Goal: Book appointment/travel/reservation

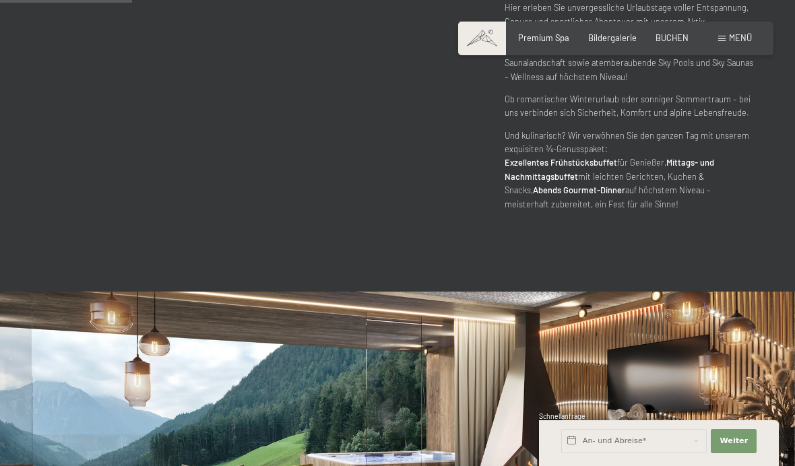
scroll to position [795, 0]
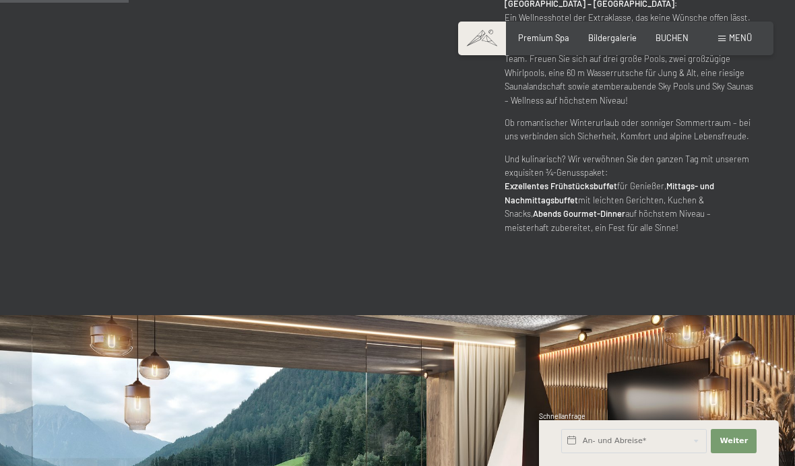
click at [728, 43] on div "Menü" at bounding box center [735, 38] width 34 height 12
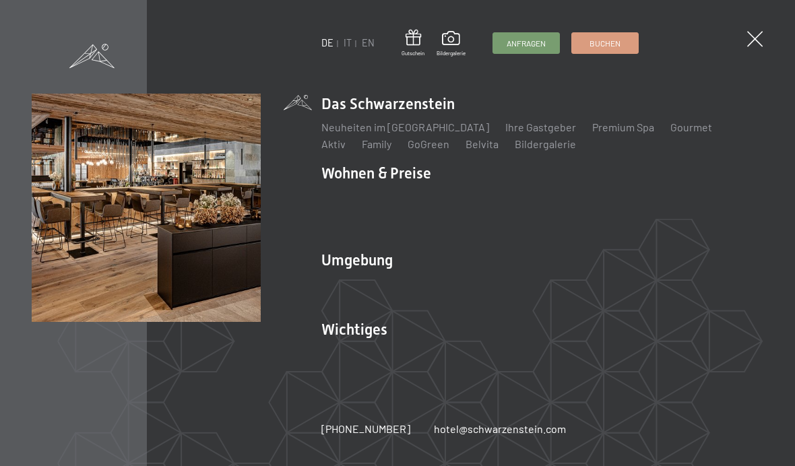
click at [362, 149] on link "Family" at bounding box center [377, 143] width 30 height 13
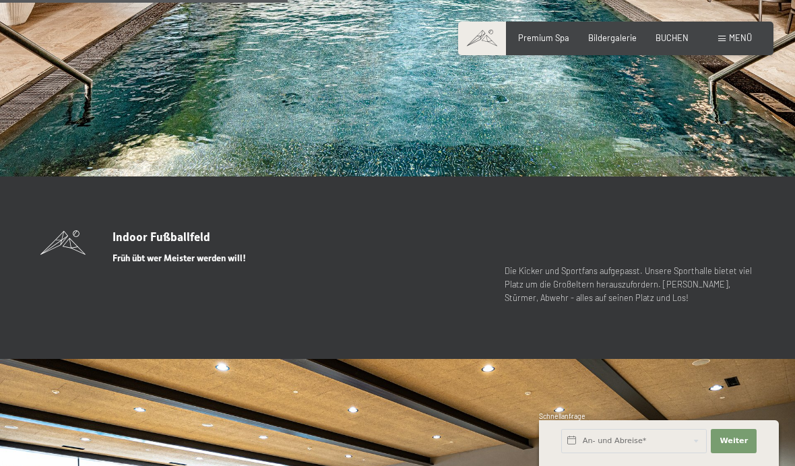
scroll to position [2552, 0]
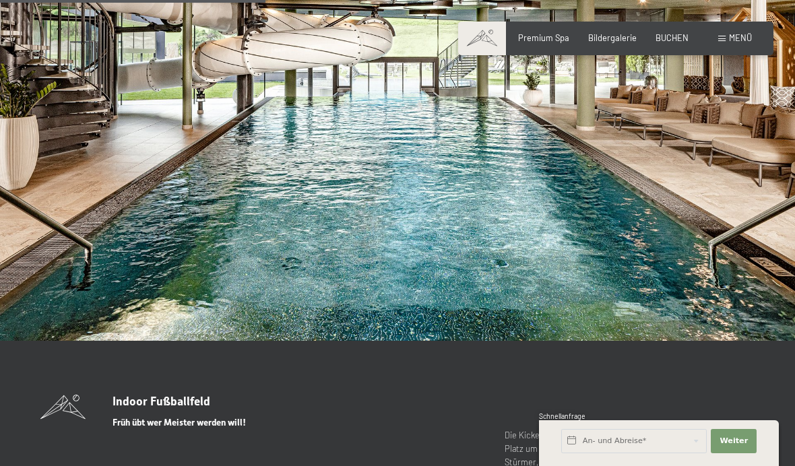
click at [670, 42] on div "Premium Spa Bildergalerie BUCHEN" at bounding box center [594, 38] width 228 height 12
click at [674, 37] on span "BUCHEN" at bounding box center [672, 37] width 33 height 11
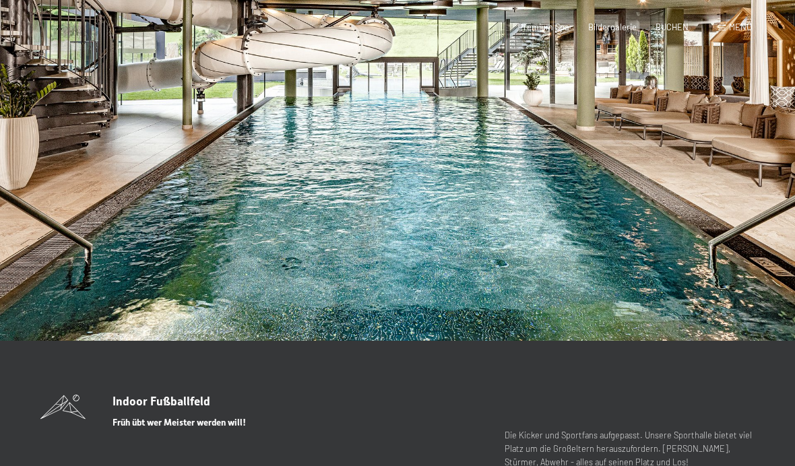
scroll to position [0, 0]
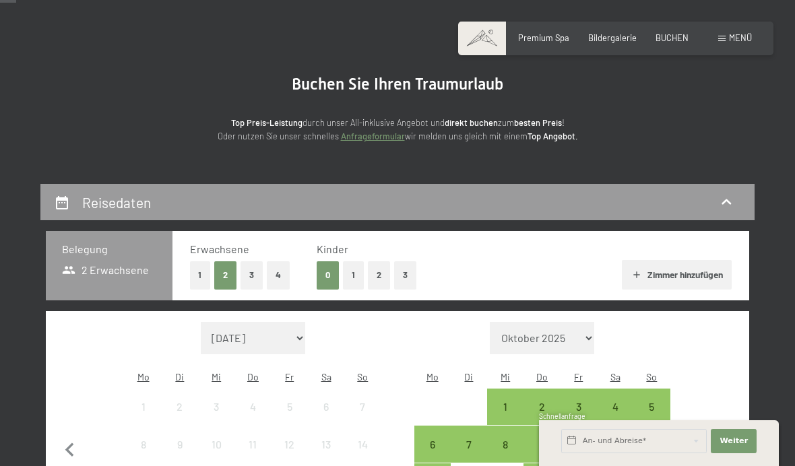
scroll to position [86, 0]
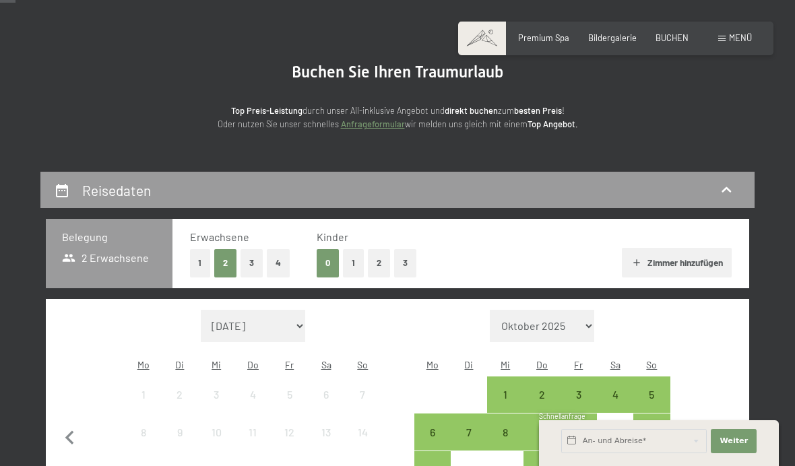
click at [378, 265] on button "2" at bounding box center [379, 263] width 22 height 28
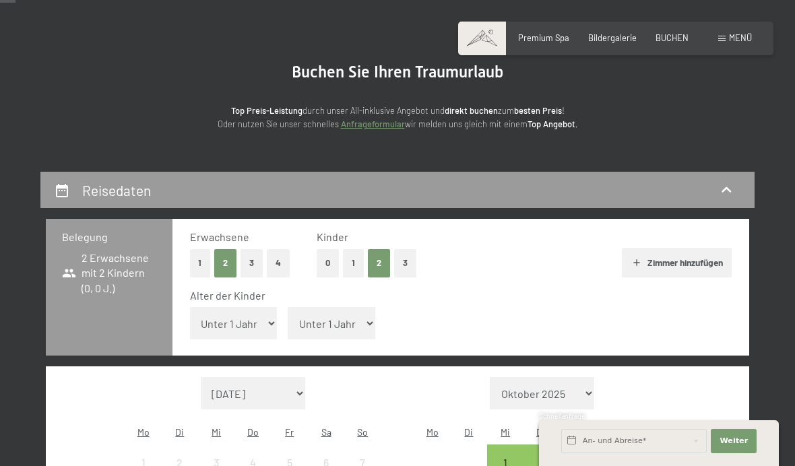
click at [269, 327] on select "Unter 1 Jahr 1 Jahr 2 Jahre 3 Jahre 4 Jahre 5 Jahre 6 Jahre 7 Jahre 8 Jahre 9 J…" at bounding box center [234, 323] width 88 height 32
select select "12"
click at [349, 323] on select "Unter 1 Jahr 1 Jahr 2 Jahre 3 Jahre 4 Jahre 5 Jahre 6 Jahre 7 Jahre 8 Jahre 9 J…" at bounding box center [332, 323] width 88 height 32
click at [352, 327] on select "Unter 1 Jahr 1 Jahr 2 Jahre 3 Jahre 4 Jahre 5 Jahre 6 Jahre 7 Jahre 8 Jahre 9 J…" at bounding box center [332, 323] width 88 height 32
select select "8"
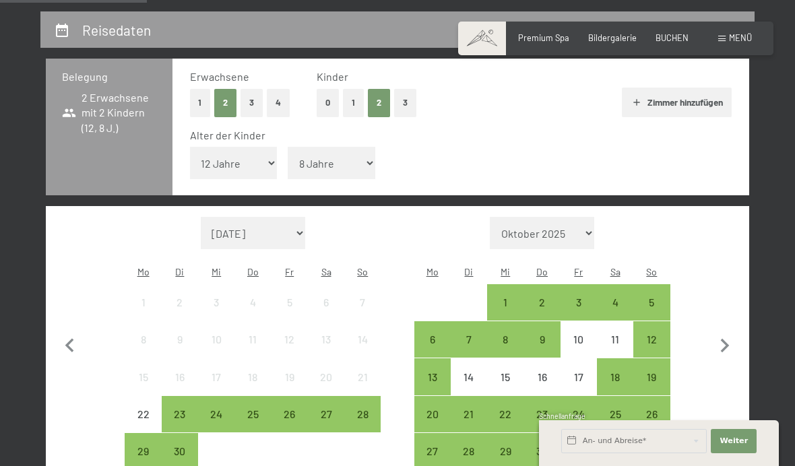
scroll to position [247, 0]
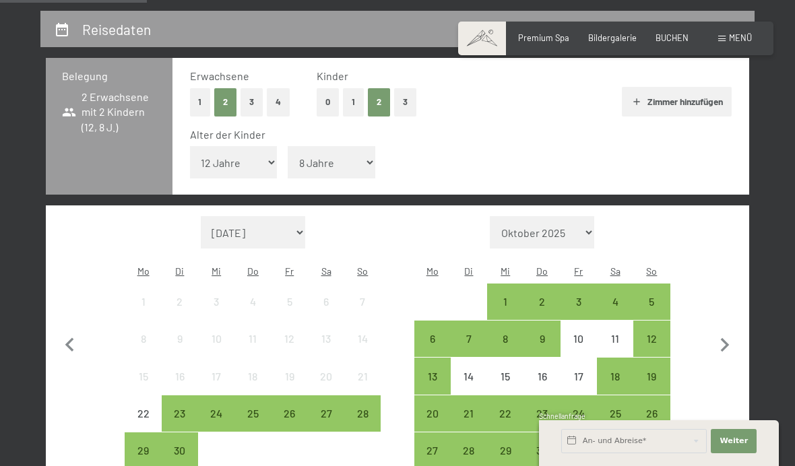
click at [726, 340] on icon "button" at bounding box center [725, 345] width 9 height 14
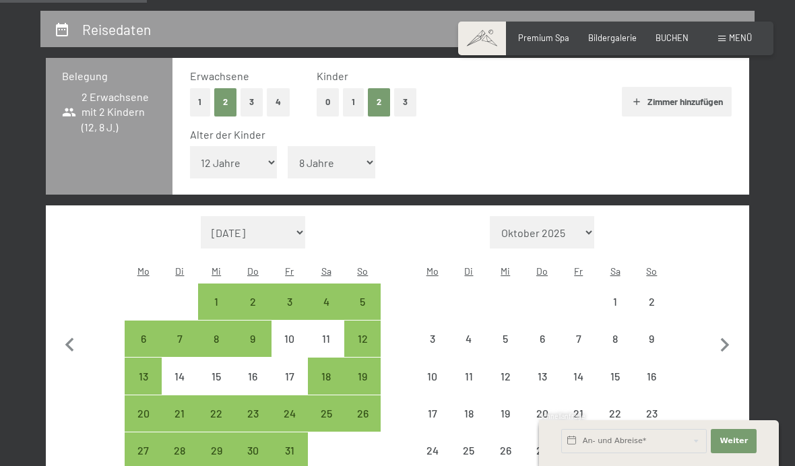
select select "[DATE]"
click at [722, 336] on icon "button" at bounding box center [725, 346] width 28 height 28
select select "[DATE]"
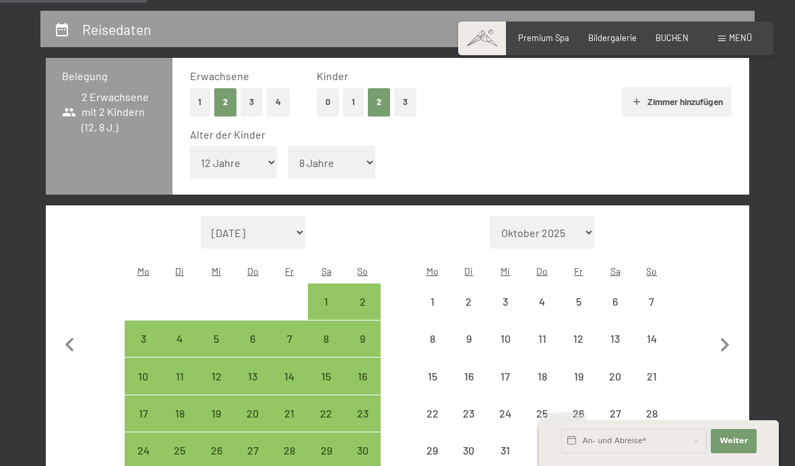
click at [726, 346] on icon "button" at bounding box center [725, 346] width 28 height 28
select select "[DATE]"
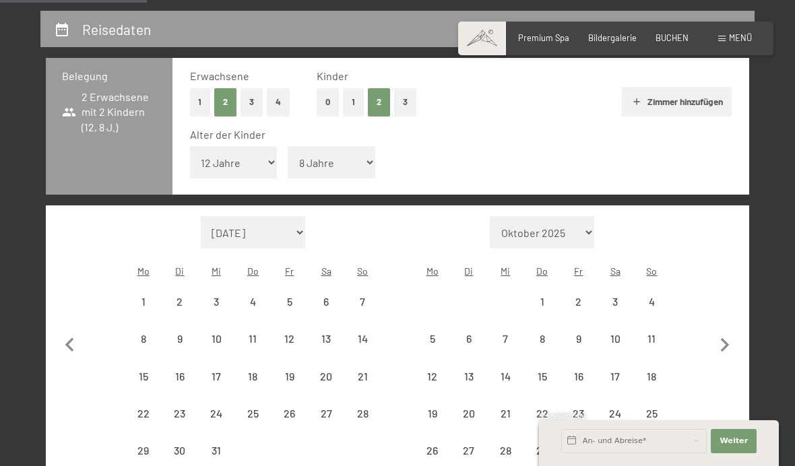
select select "[DATE]"
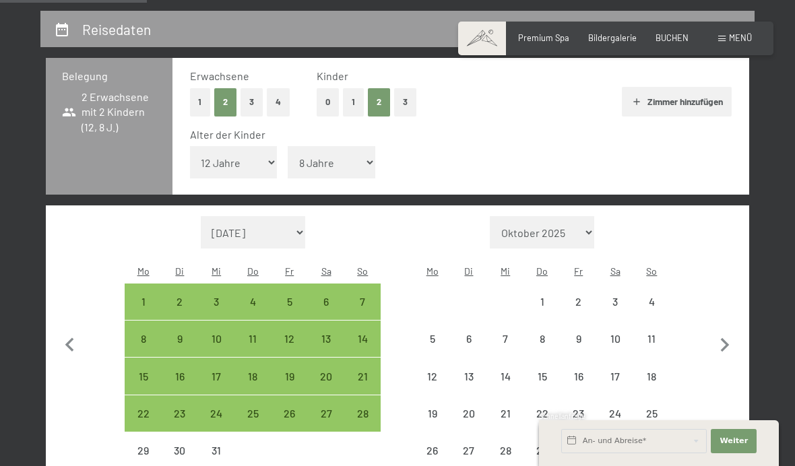
click at [717, 345] on icon "button" at bounding box center [725, 346] width 28 height 28
select select "[DATE]"
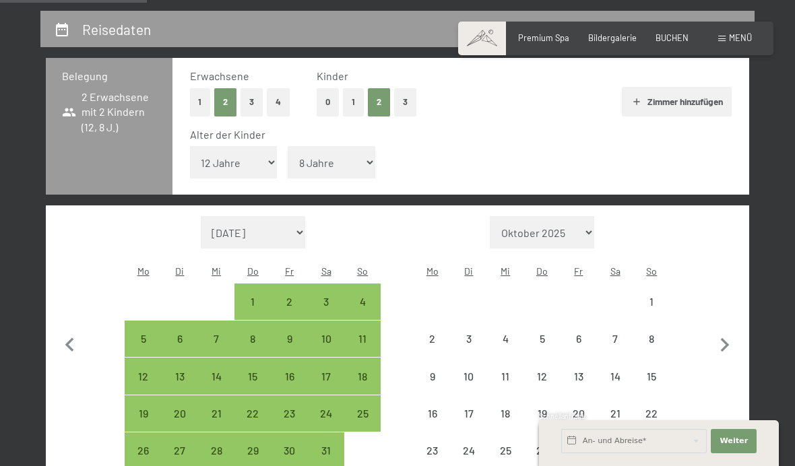
select select "[DATE]"
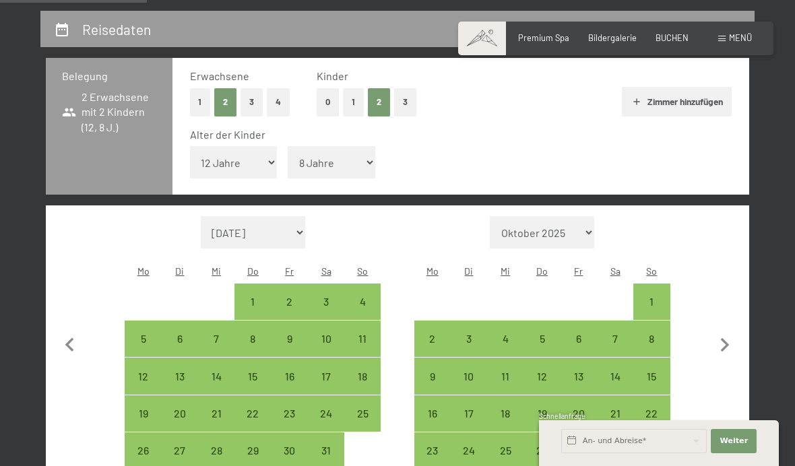
click at [656, 334] on div "8" at bounding box center [652, 351] width 34 height 34
select select "[DATE]"
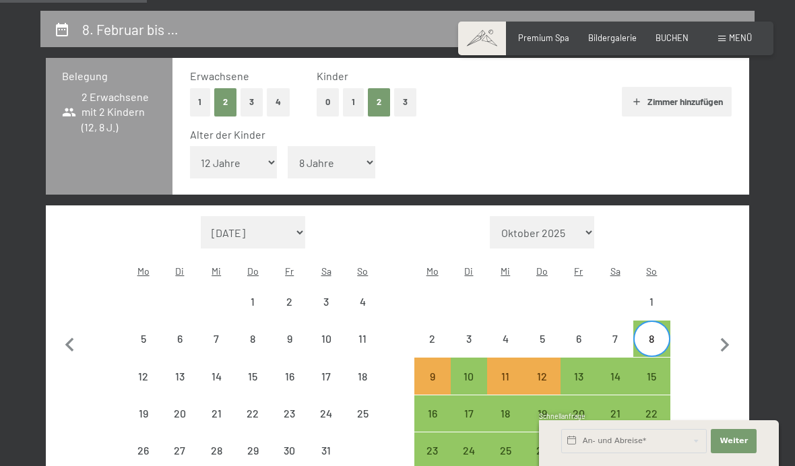
click at [573, 373] on div "13" at bounding box center [579, 388] width 34 height 34
select select "[DATE]"
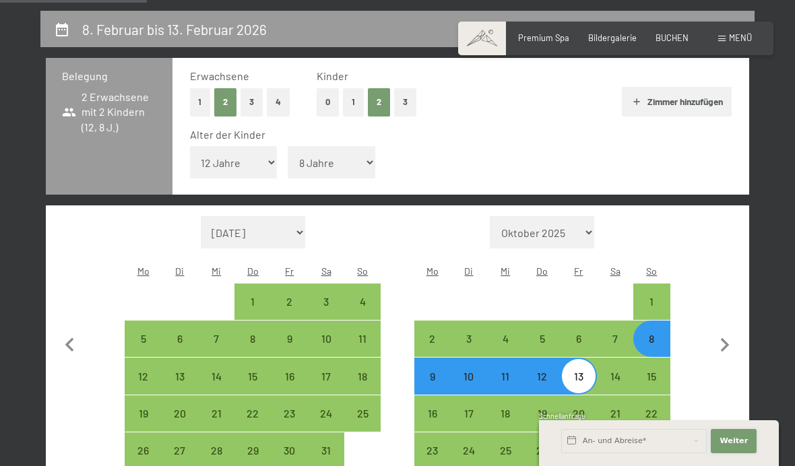
click at [729, 453] on button "Weiter Adressfelder ausblenden" at bounding box center [734, 441] width 46 height 24
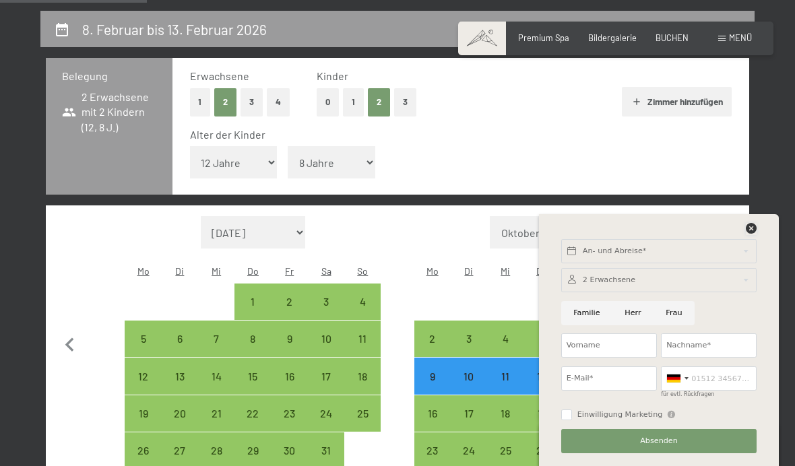
click at [749, 234] on icon at bounding box center [751, 228] width 11 height 11
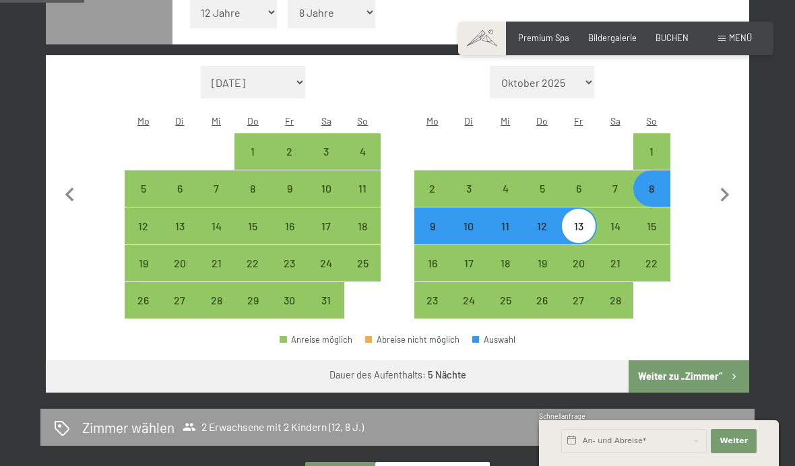
click at [707, 376] on button "Weiter zu „Zimmer“" at bounding box center [689, 376] width 121 height 32
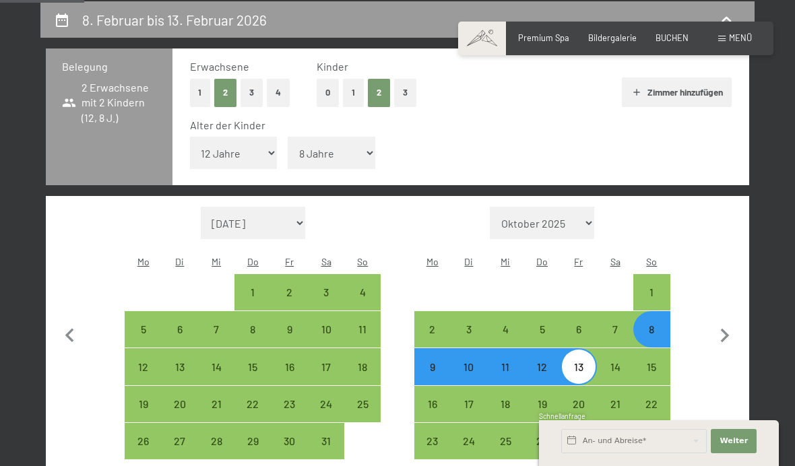
select select "[DATE]"
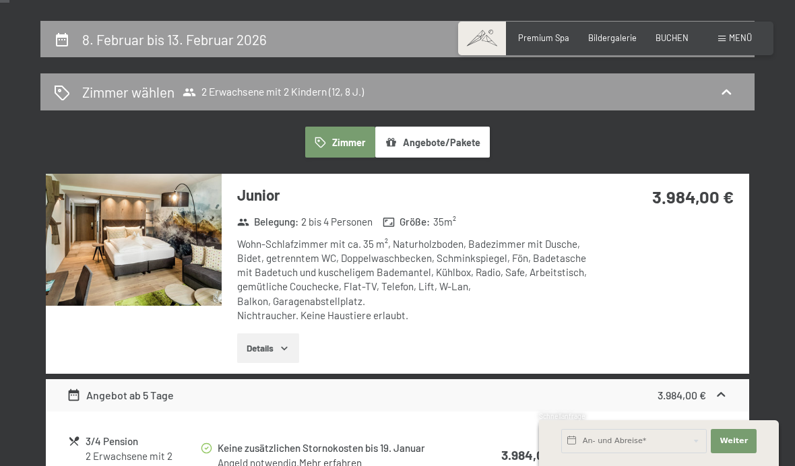
scroll to position [0, 0]
